Goal: Use online tool/utility: Utilize a website feature to perform a specific function

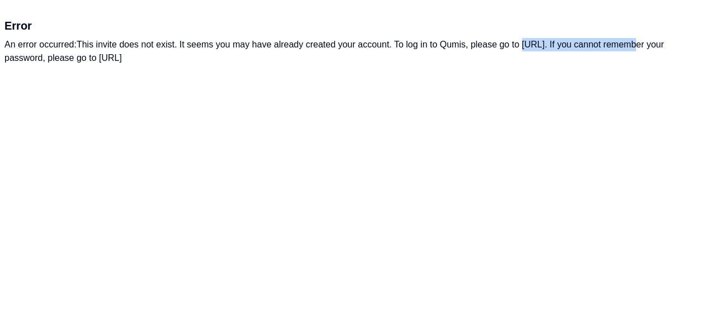
drag, startPoint x: 525, startPoint y: 47, endPoint x: 628, endPoint y: 41, distance: 103.0
click at [628, 41] on div "An error occurred: This invite does not exist. It seems you may have already cr…" at bounding box center [355, 51] width 702 height 27
copy div "[URL]"
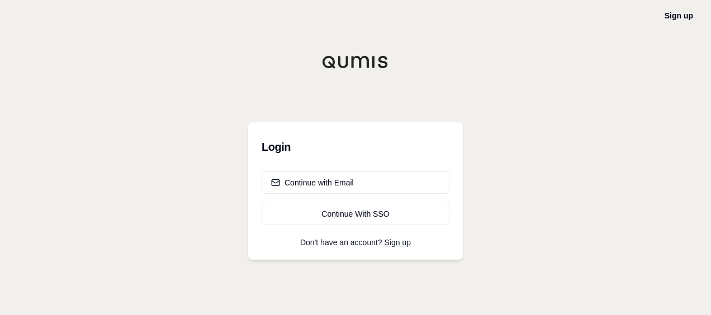
drag, startPoint x: 337, startPoint y: 183, endPoint x: 469, endPoint y: 161, distance: 133.5
click at [469, 161] on div "Sign up Login Continue with Email Continue With SSO Don't have an account? Sign…" at bounding box center [355, 157] width 711 height 315
click at [333, 178] on div "Continue with Email" at bounding box center [312, 182] width 83 height 11
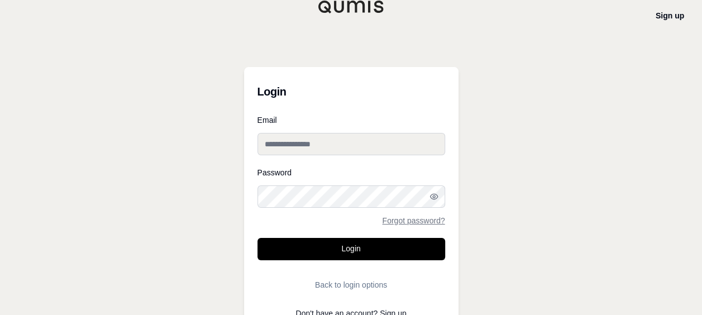
type input "**********"
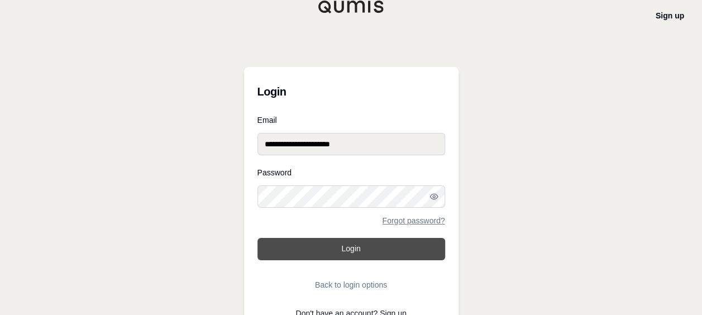
click at [369, 253] on button "Login" at bounding box center [352, 249] width 188 height 22
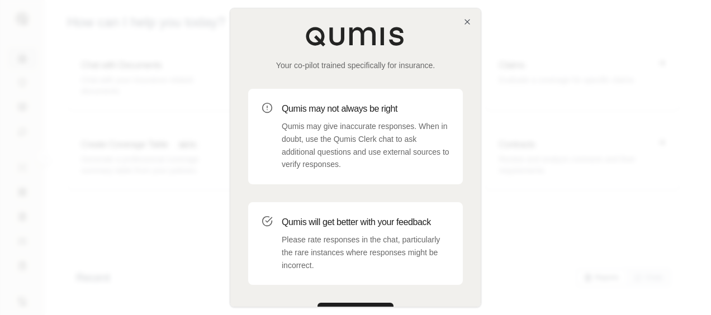
click at [582, 215] on div at bounding box center [355, 157] width 711 height 315
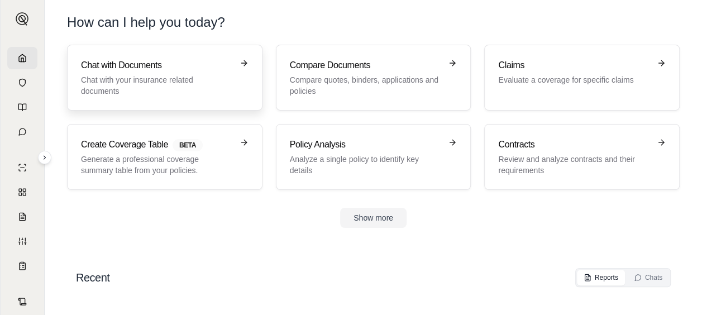
click at [130, 80] on p "Chat with your insurance related documents" at bounding box center [157, 85] width 152 height 22
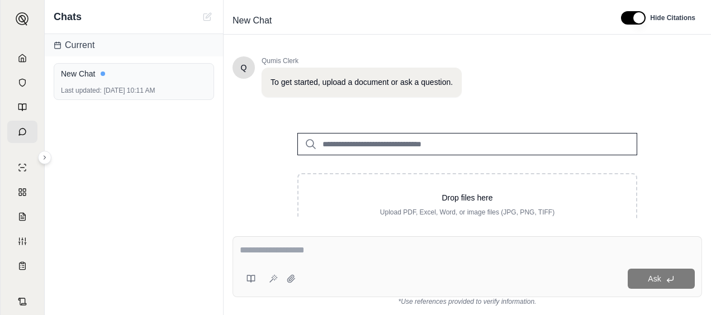
scroll to position [64, 0]
click at [408, 147] on input "search" at bounding box center [467, 144] width 340 height 22
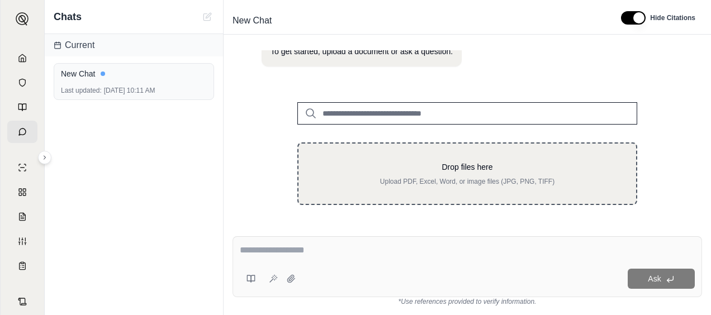
scroll to position [96, 0]
click at [440, 177] on p "Upload PDF, Excel, Word, or image files (JPG, PNG, TIFF)" at bounding box center [467, 181] width 302 height 9
